Goal: Register for event/course

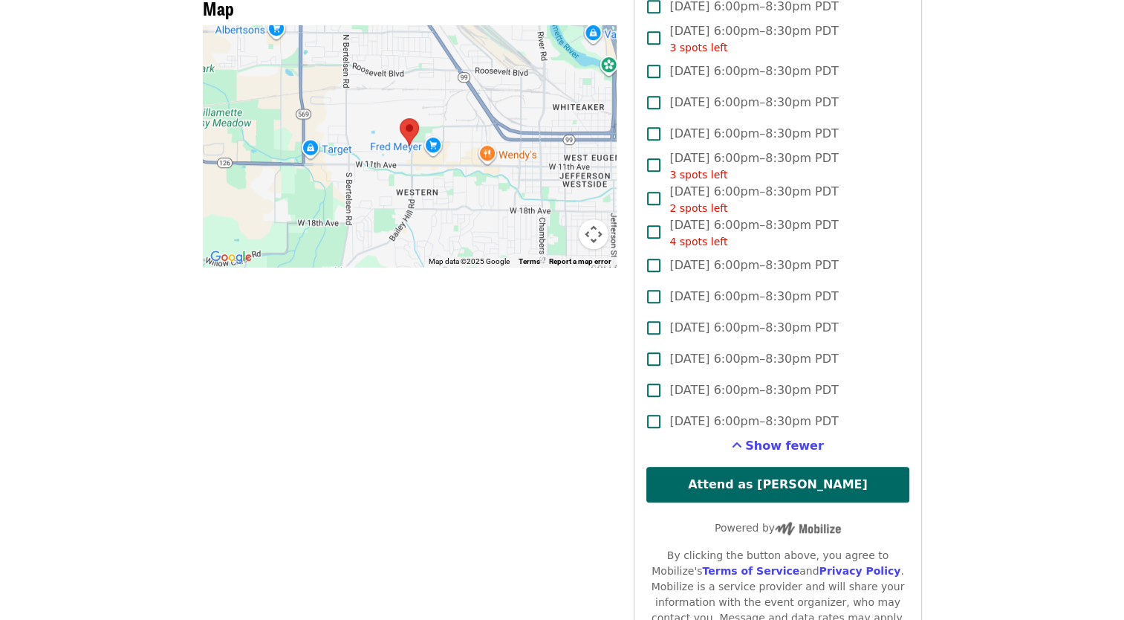
scroll to position [966, 0]
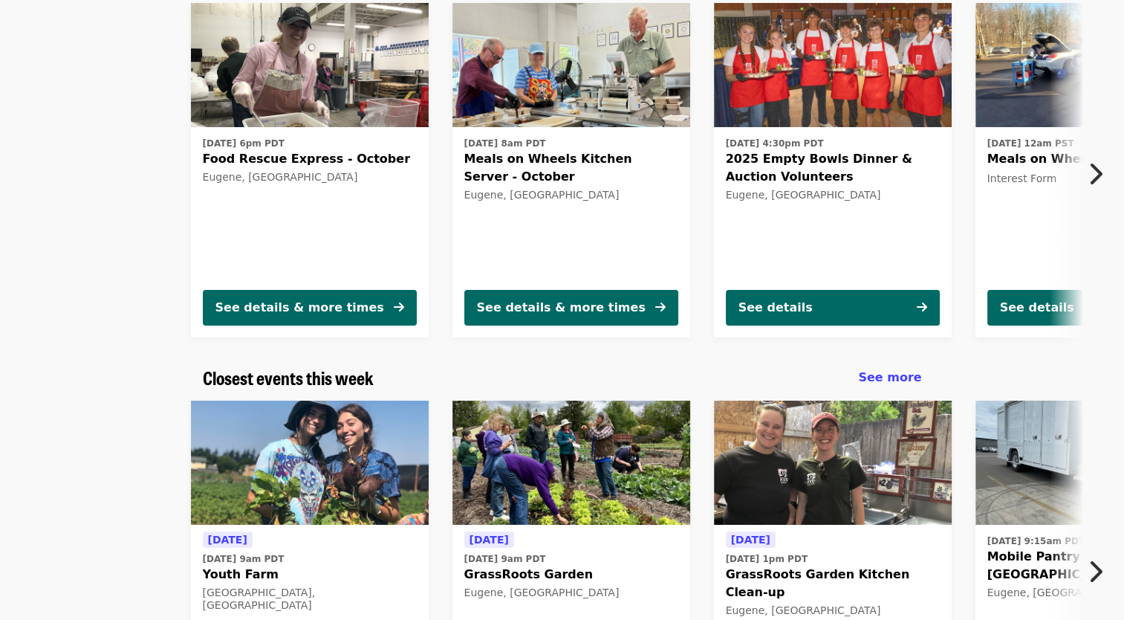
scroll to position [537, 0]
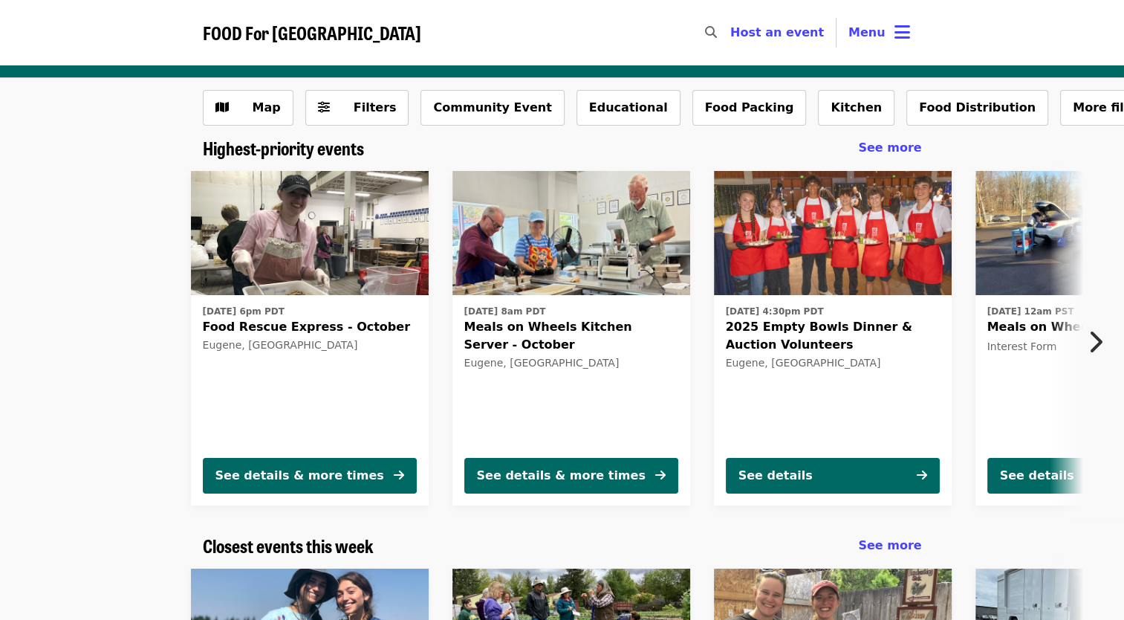
click at [916, 311] on span "[DATE] 4:30pm PDT" at bounding box center [833, 311] width 214 height 13
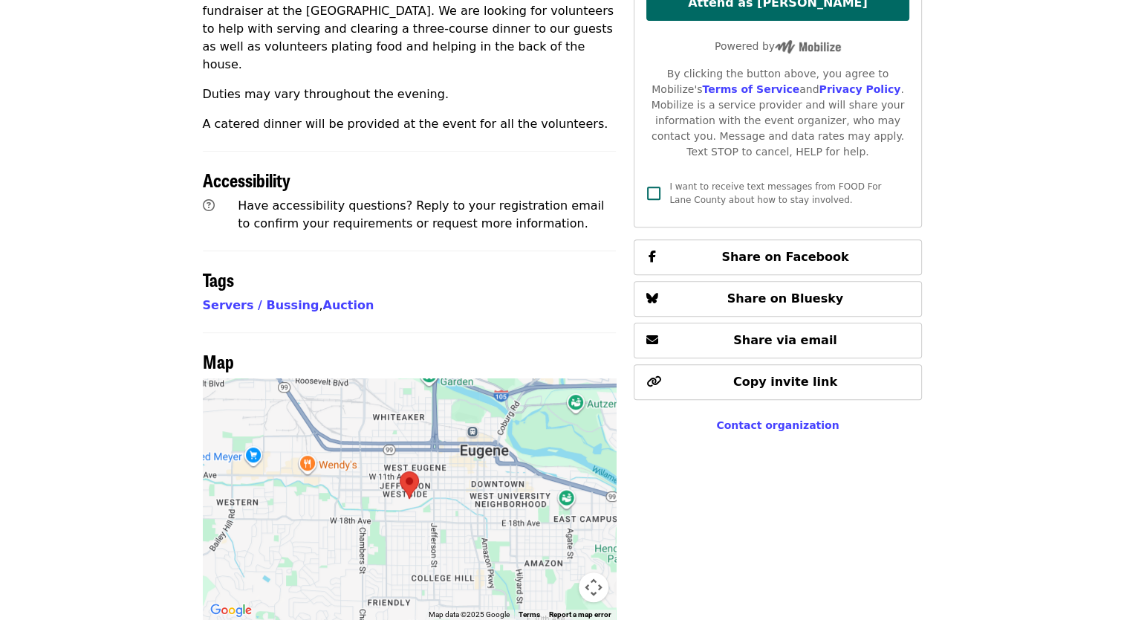
scroll to position [669, 0]
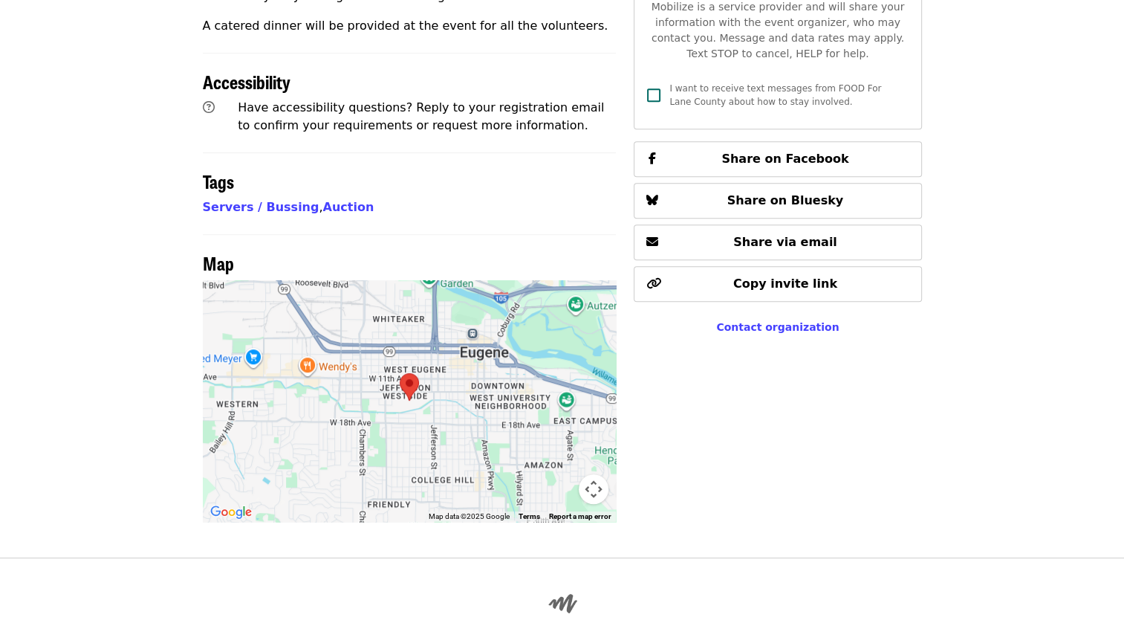
drag, startPoint x: 444, startPoint y: 404, endPoint x: 501, endPoint y: 401, distance: 57.3
click at [503, 403] on div at bounding box center [410, 401] width 414 height 242
click at [415, 373] on img at bounding box center [409, 386] width 19 height 27
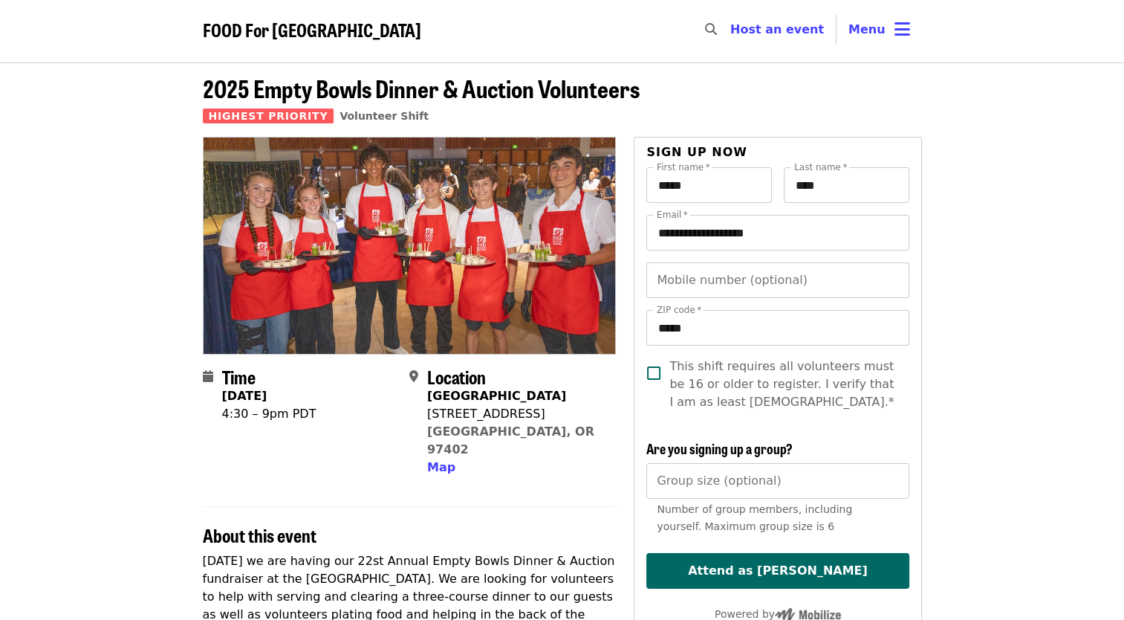
scroll to position [0, 0]
